Goal: Check status: Check status

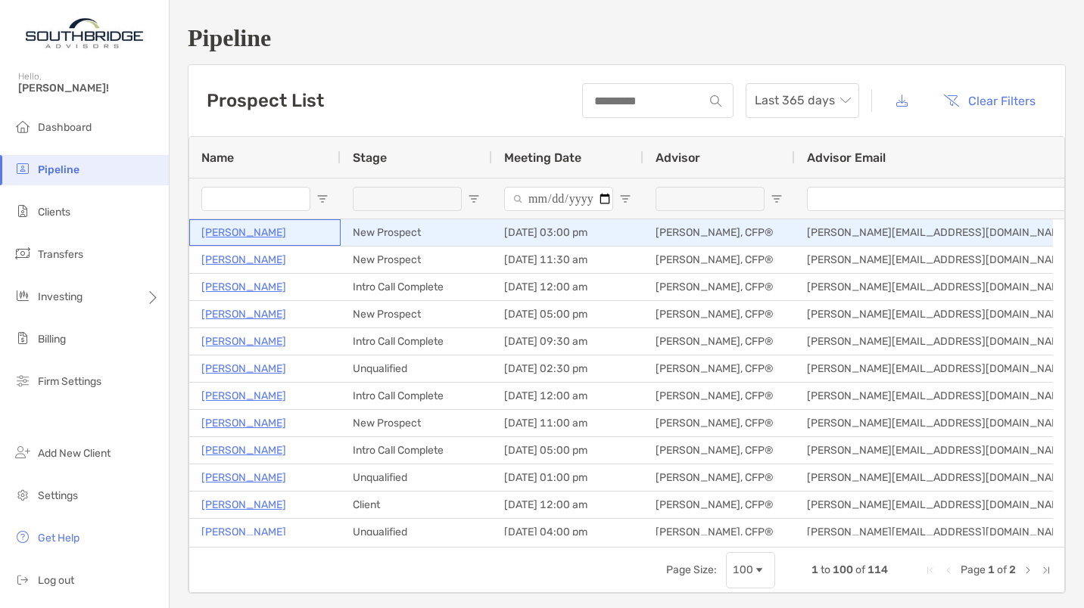
click at [268, 232] on p "[PERSON_NAME]" at bounding box center [243, 232] width 85 height 19
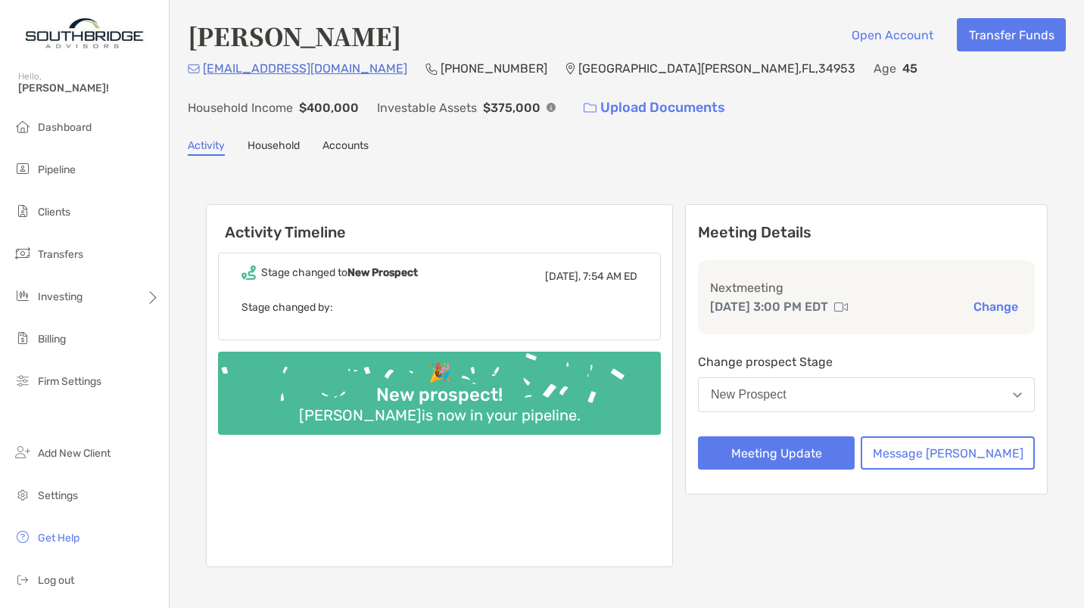
click at [268, 232] on h6 "Activity Timeline" at bounding box center [439, 223] width 465 height 36
